Goal: Task Accomplishment & Management: Manage account settings

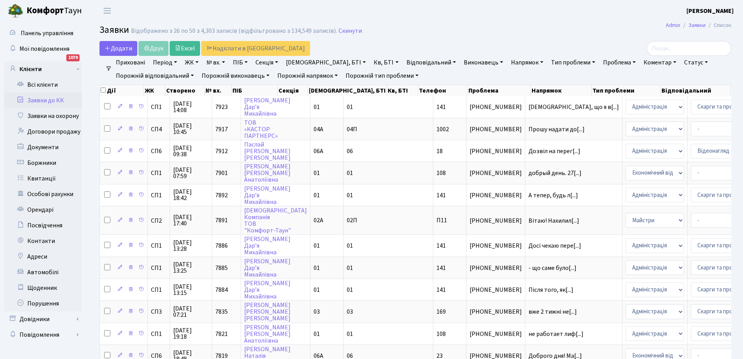
select select "25"
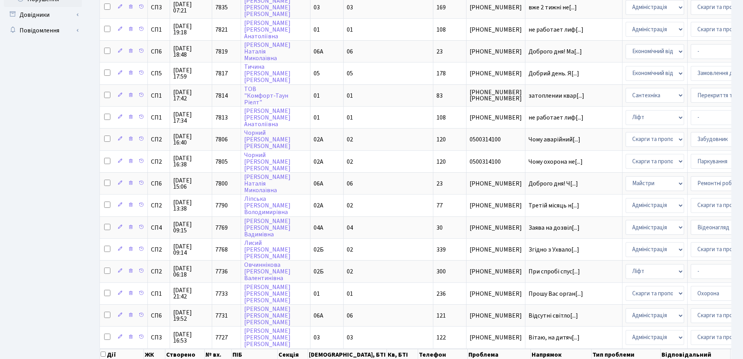
scroll to position [352, 0]
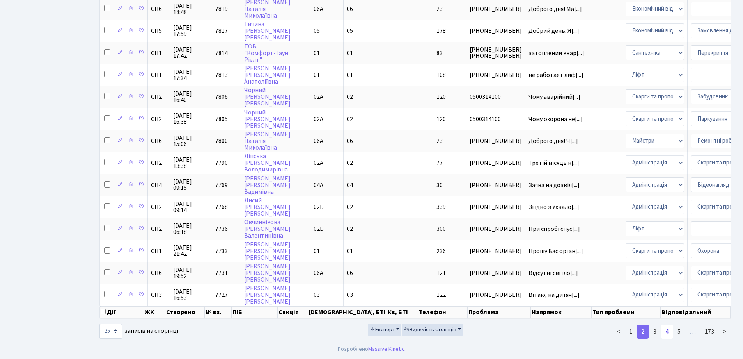
click at [668, 332] on link "4" at bounding box center [667, 331] width 12 height 14
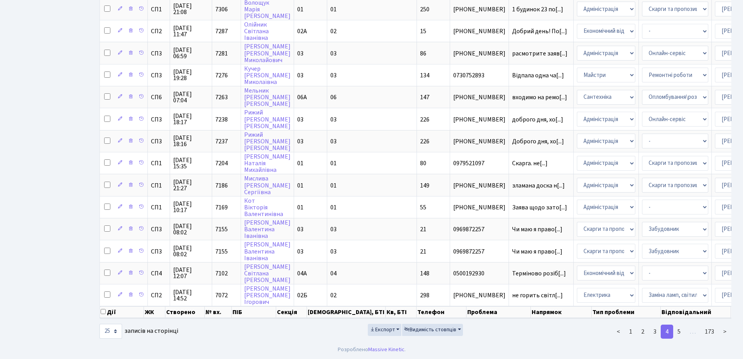
scroll to position [345, 0]
click at [679, 330] on link "5" at bounding box center [679, 331] width 12 height 14
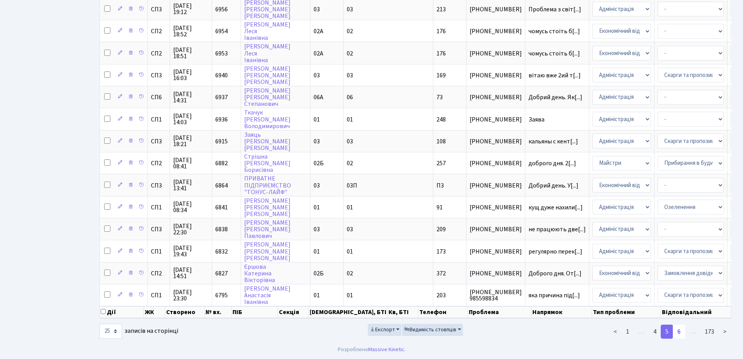
click at [681, 333] on link "6" at bounding box center [679, 331] width 12 height 14
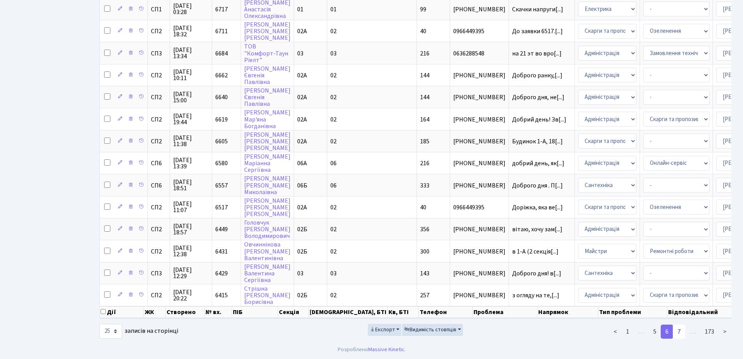
click at [680, 332] on link "7" at bounding box center [679, 331] width 12 height 14
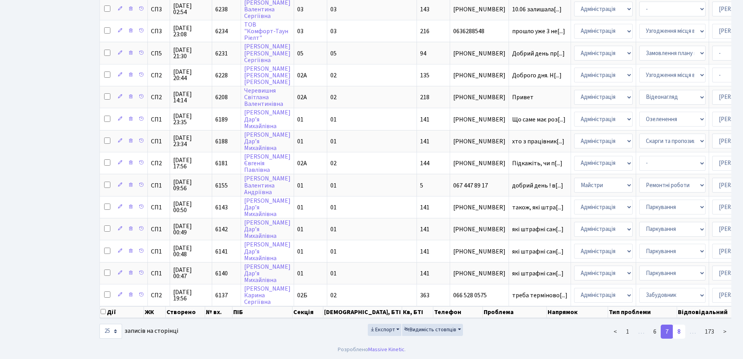
click at [681, 331] on link "8" at bounding box center [679, 331] width 12 height 14
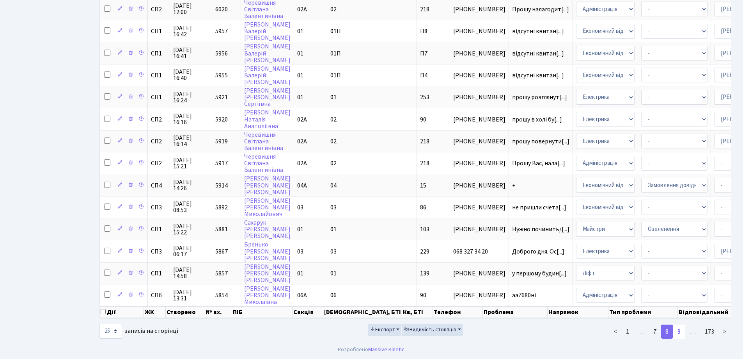
click at [681, 329] on link "9" at bounding box center [679, 331] width 12 height 14
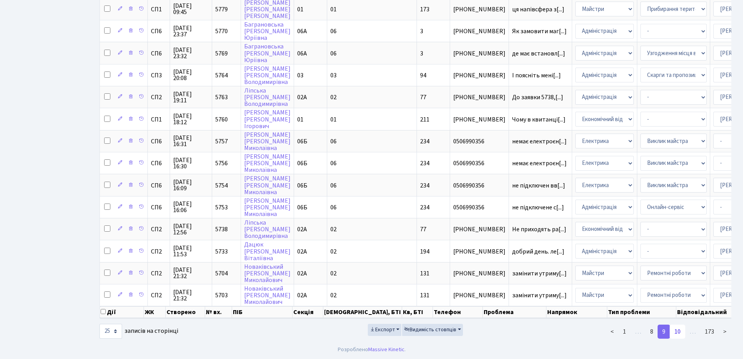
click at [680, 330] on link "10" at bounding box center [678, 331] width 16 height 14
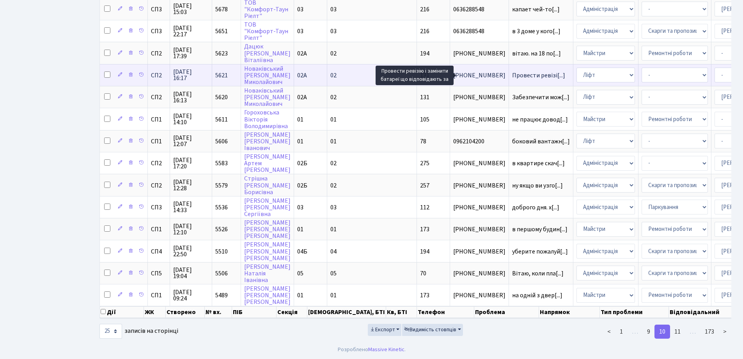
click at [512, 71] on span "Провести ревізі[...]" at bounding box center [538, 75] width 53 height 9
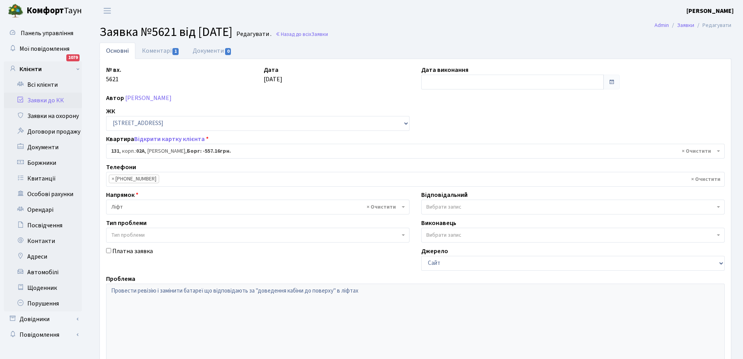
select select "20381"
click at [154, 50] on link "Коментарі 1" at bounding box center [160, 51] width 51 height 16
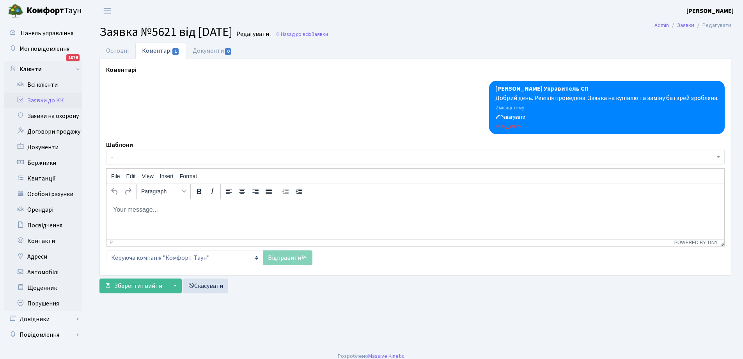
click at [151, 206] on body "Rich Text Area. Press ALT-0 for help." at bounding box center [416, 209] width 606 height 9
click at [145, 207] on p "Lj,hbq ltym" at bounding box center [416, 209] width 606 height 9
click at [116, 49] on link "Основні" at bounding box center [118, 51] width 36 height 16
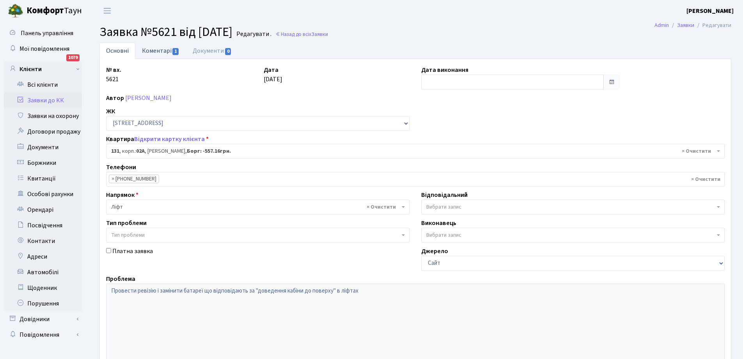
click at [162, 51] on link "Коментарі 1" at bounding box center [160, 51] width 51 height 16
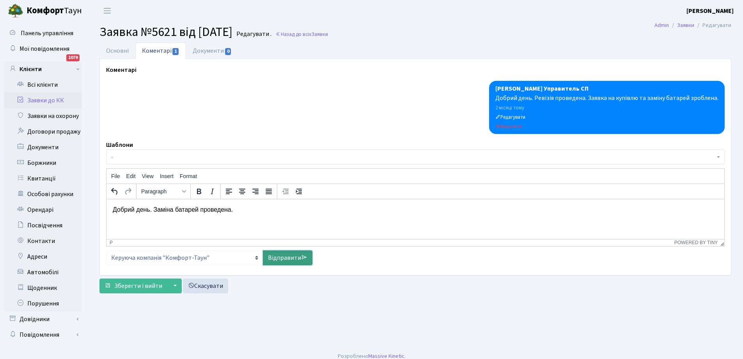
click at [286, 261] on link "Відправити" at bounding box center [288, 257] width 50 height 15
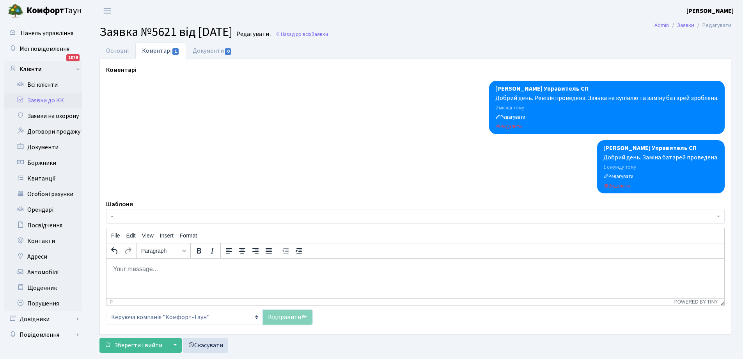
scroll to position [17, 0]
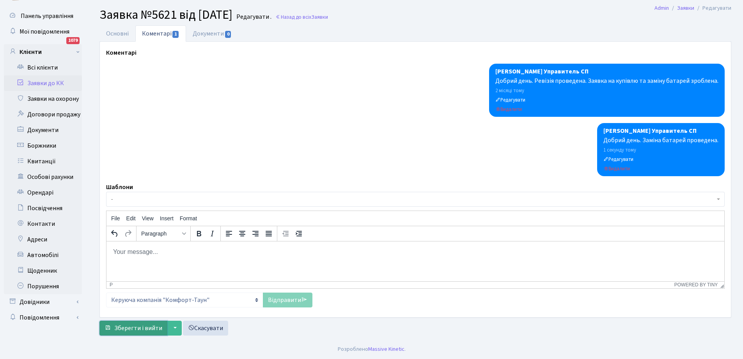
click at [117, 325] on span "Зберегти і вийти" at bounding box center [138, 328] width 48 height 9
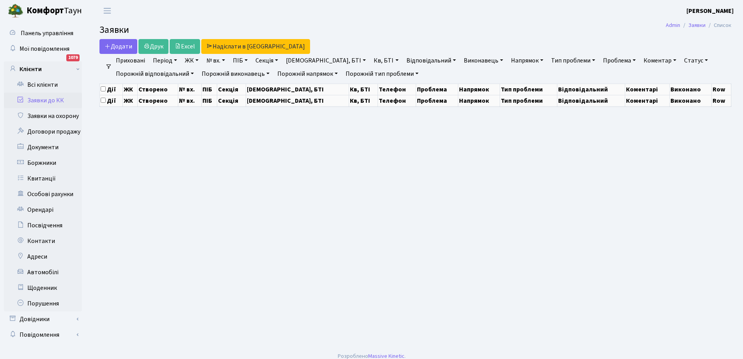
select select "25"
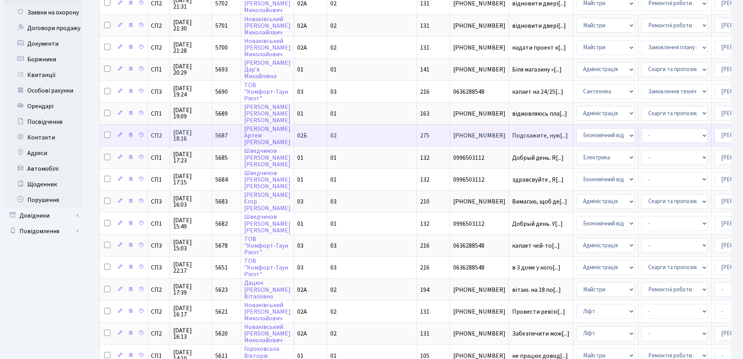
scroll to position [117, 0]
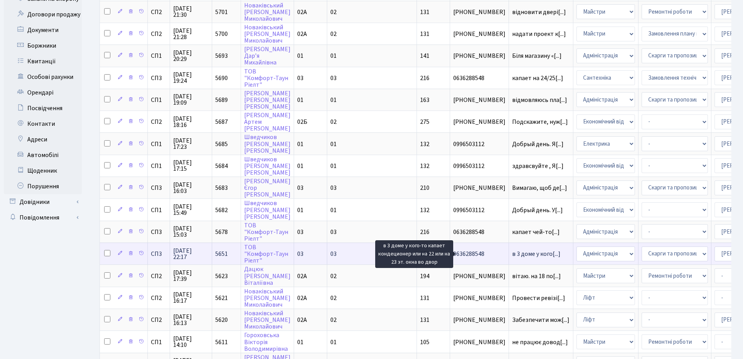
click at [512, 253] on span "в 3 доме у кого[...]" at bounding box center [536, 253] width 48 height 9
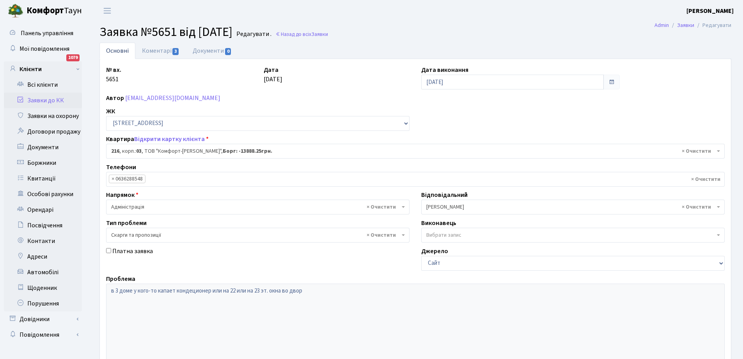
select select "20938"
select select "55"
click at [160, 51] on link "Коментарі 3" at bounding box center [160, 51] width 51 height 16
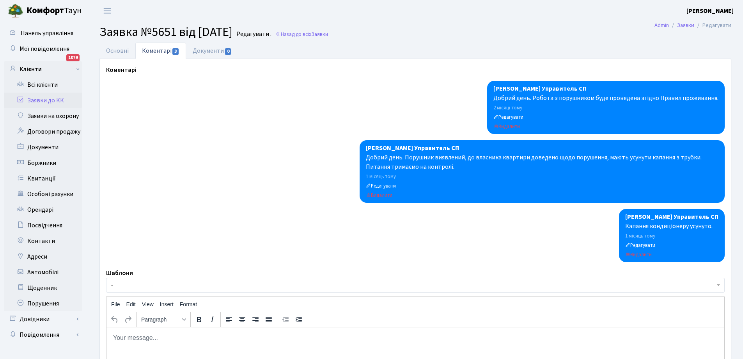
click at [43, 97] on link "Заявки до КК" at bounding box center [43, 100] width 78 height 16
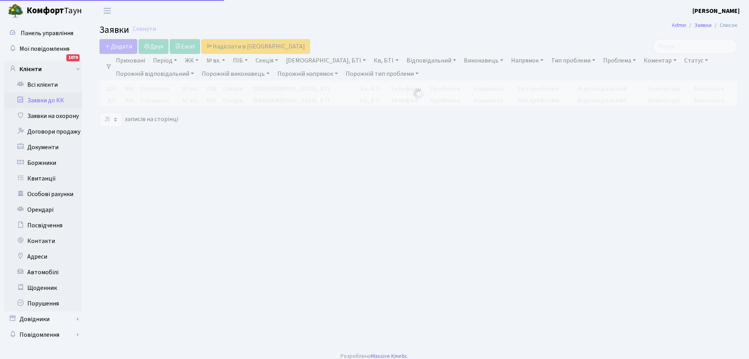
select select "25"
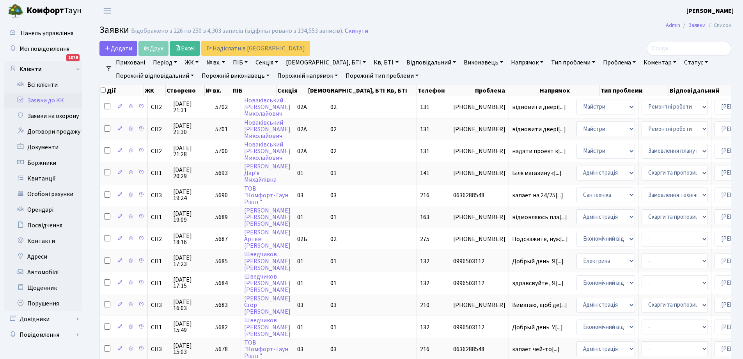
click at [681, 63] on link "Статус" at bounding box center [696, 62] width 30 height 13
click at [682, 107] on link "Не виконано" at bounding box center [713, 110] width 62 height 12
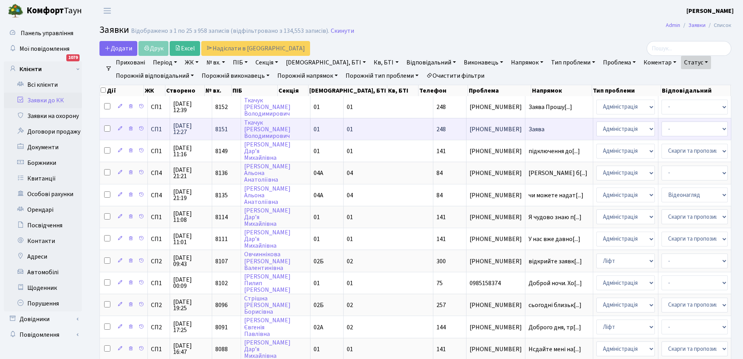
click at [529, 129] on span "Заява" at bounding box center [559, 129] width 61 height 6
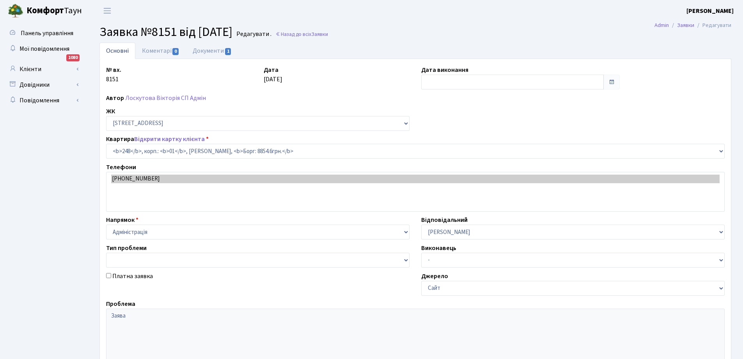
select select "20173"
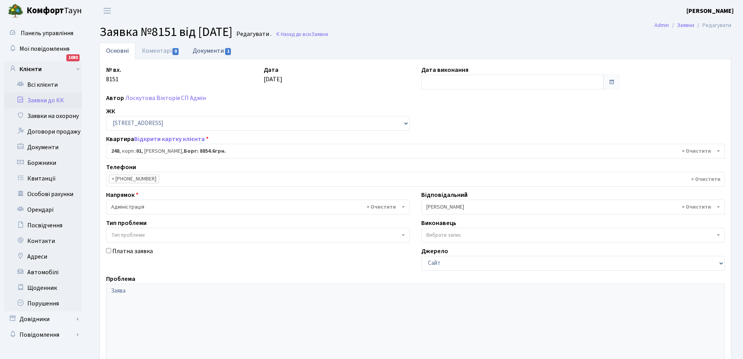
click at [201, 51] on link "Документи 1" at bounding box center [212, 51] width 52 height 16
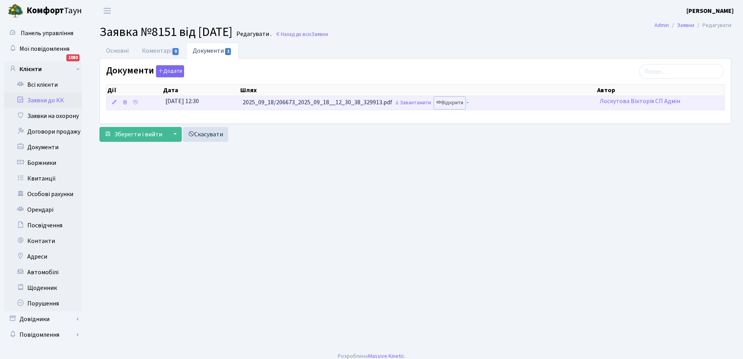
click at [452, 105] on link "Відкрити" at bounding box center [449, 103] width 31 height 12
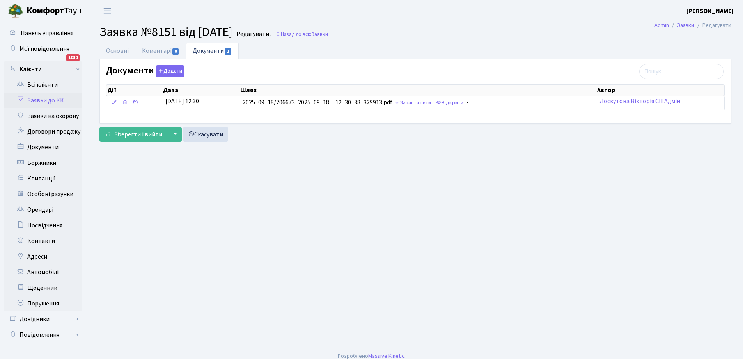
click at [40, 98] on link "Заявки до КК" at bounding box center [43, 100] width 78 height 16
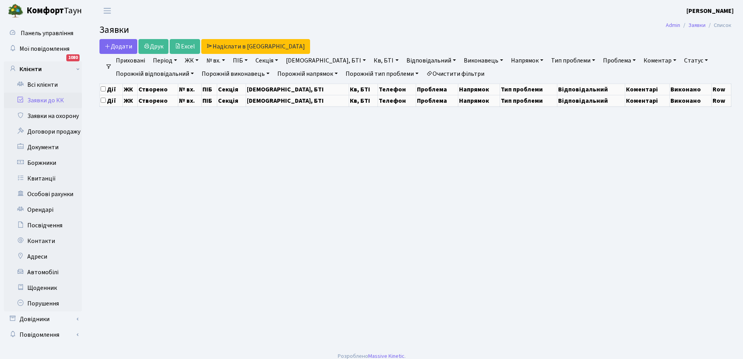
select select "25"
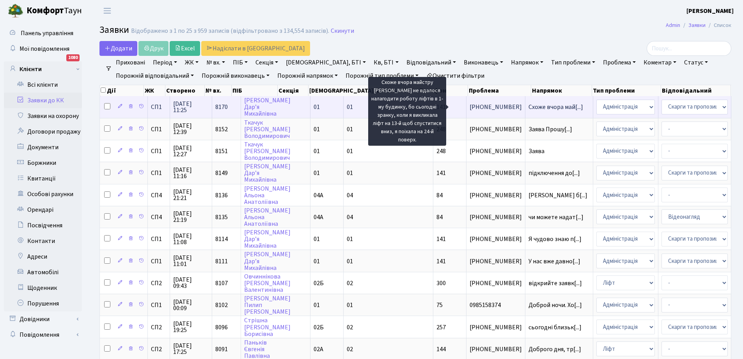
click at [529, 104] on span "Схоже вчора май[...]" at bounding box center [556, 107] width 55 height 9
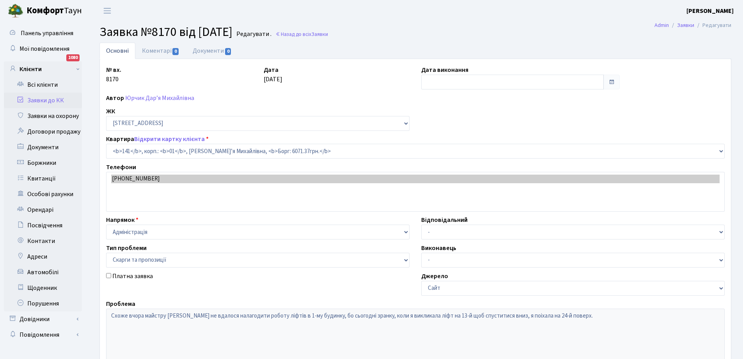
select select "20066"
select select "55"
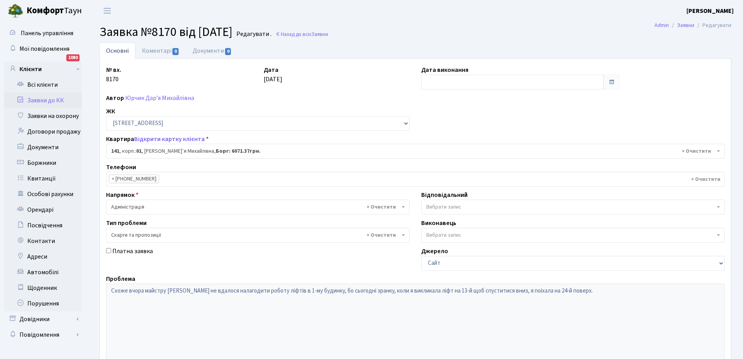
click at [41, 96] on link "Заявки до КК" at bounding box center [43, 100] width 78 height 16
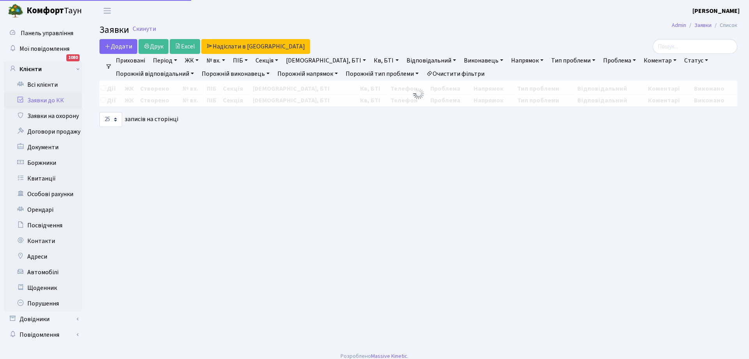
select select "25"
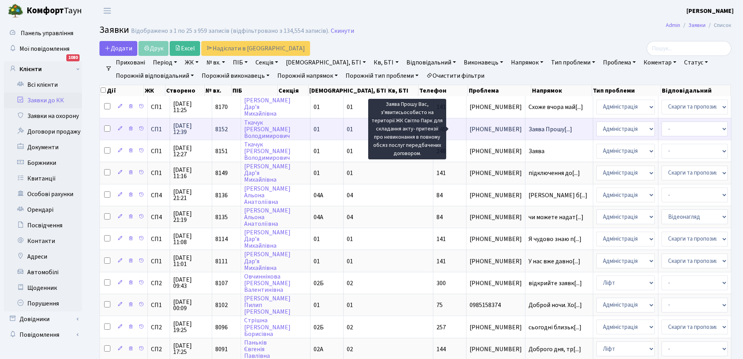
click at [529, 129] on span "Заява Прошу[...]" at bounding box center [551, 129] width 44 height 9
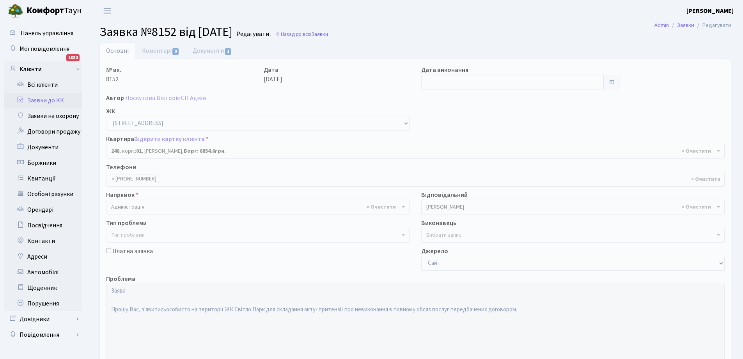
select select "20173"
click at [213, 50] on link "Документи 1" at bounding box center [212, 51] width 52 height 16
select select "25"
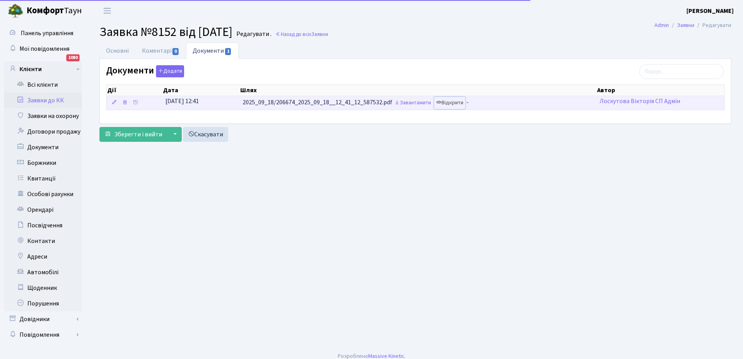
click at [455, 103] on link "Відкрити" at bounding box center [449, 103] width 31 height 12
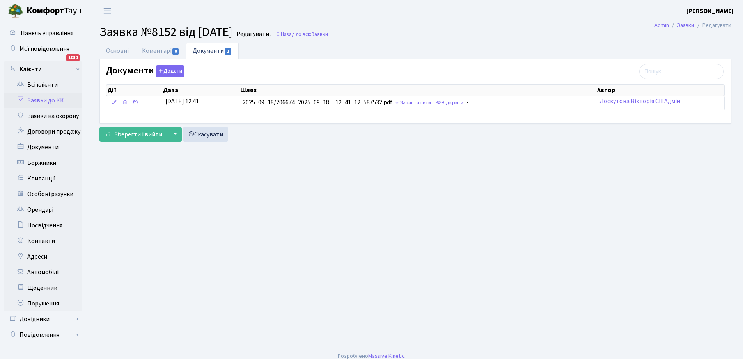
click at [38, 100] on link "Заявки до КК" at bounding box center [43, 100] width 78 height 16
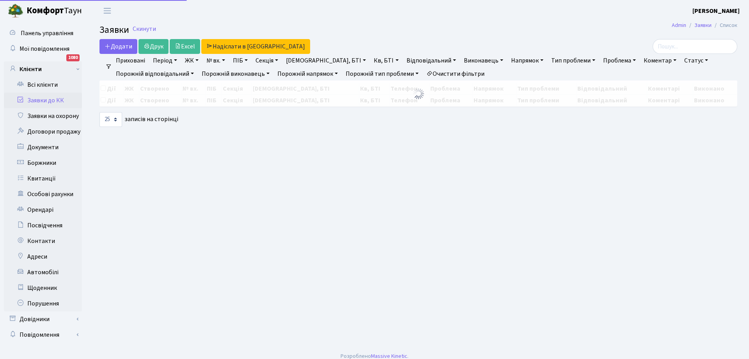
select select "25"
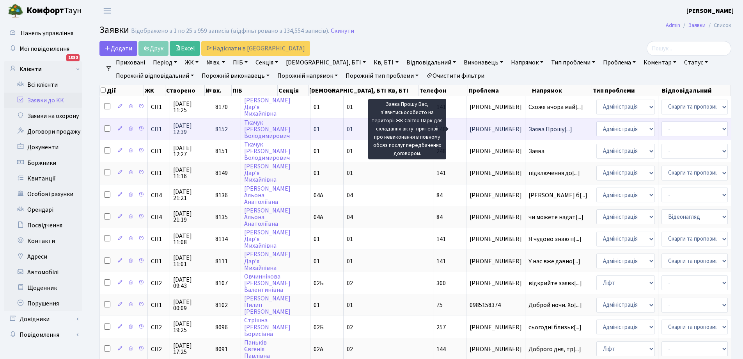
click at [529, 128] on span "Заява Прошу[...]" at bounding box center [551, 129] width 44 height 9
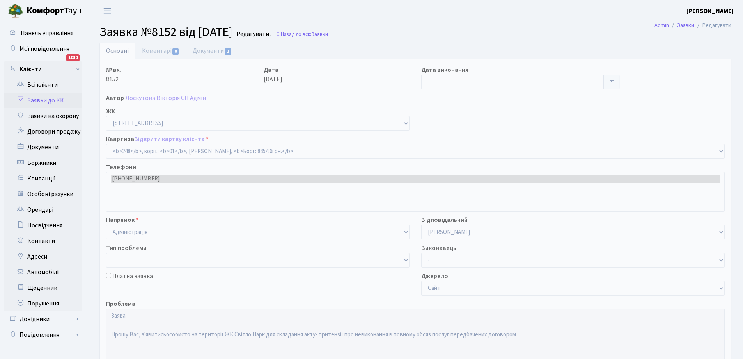
select select "20173"
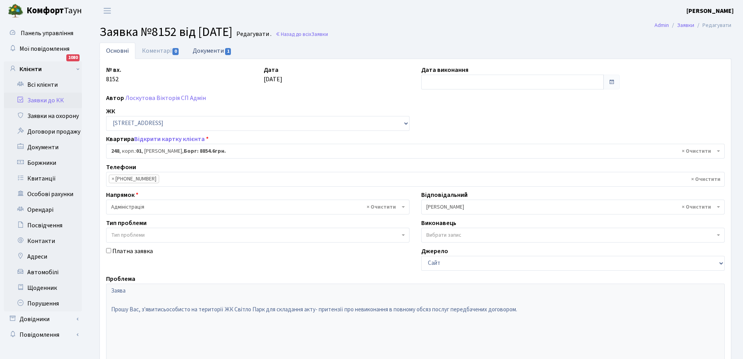
click at [214, 53] on link "Документи 1" at bounding box center [212, 51] width 52 height 16
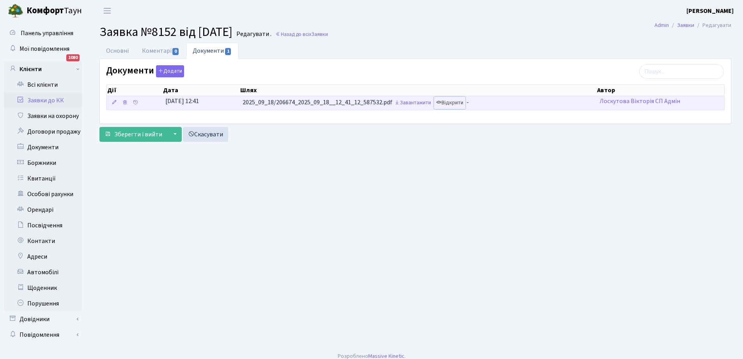
click at [452, 105] on link "Відкрити" at bounding box center [449, 103] width 31 height 12
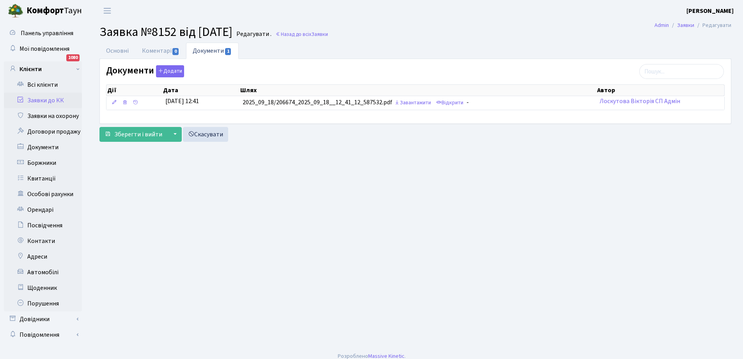
click at [35, 99] on link "Заявки до КК" at bounding box center [43, 100] width 78 height 16
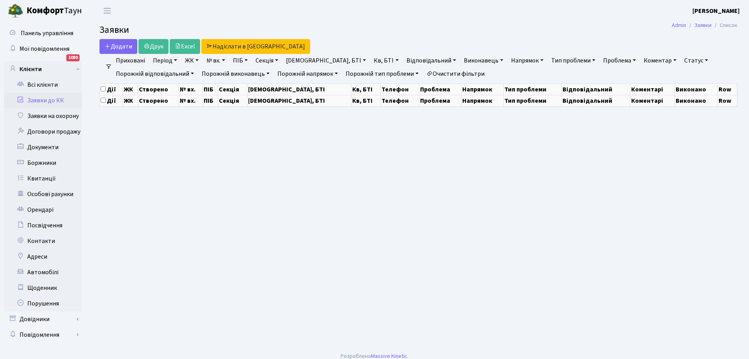
select select "25"
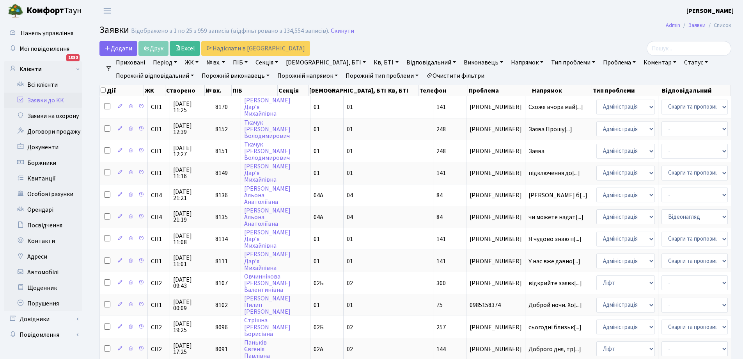
click at [371, 62] on link "Кв, БТІ" at bounding box center [386, 62] width 31 height 13
type input "141"
